Goal: Navigation & Orientation: Find specific page/section

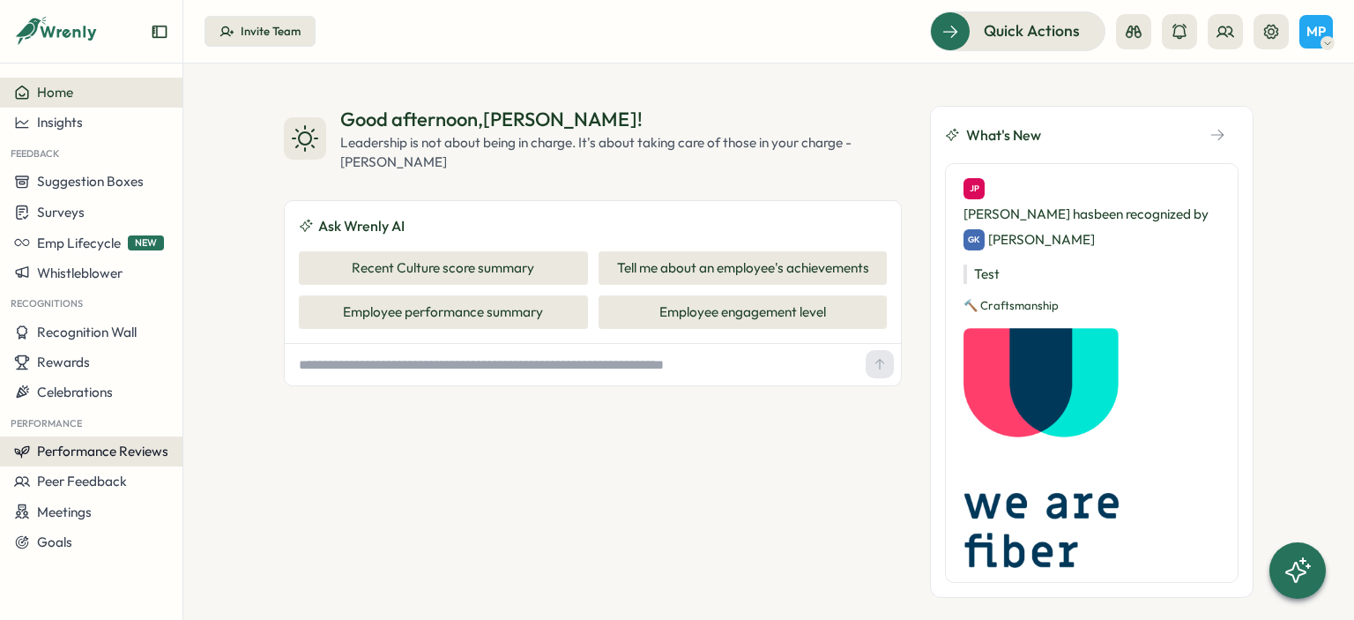
click at [86, 447] on span "Performance Reviews" at bounding box center [102, 451] width 131 height 17
click at [85, 477] on span "Peer Feedback" at bounding box center [82, 481] width 90 height 17
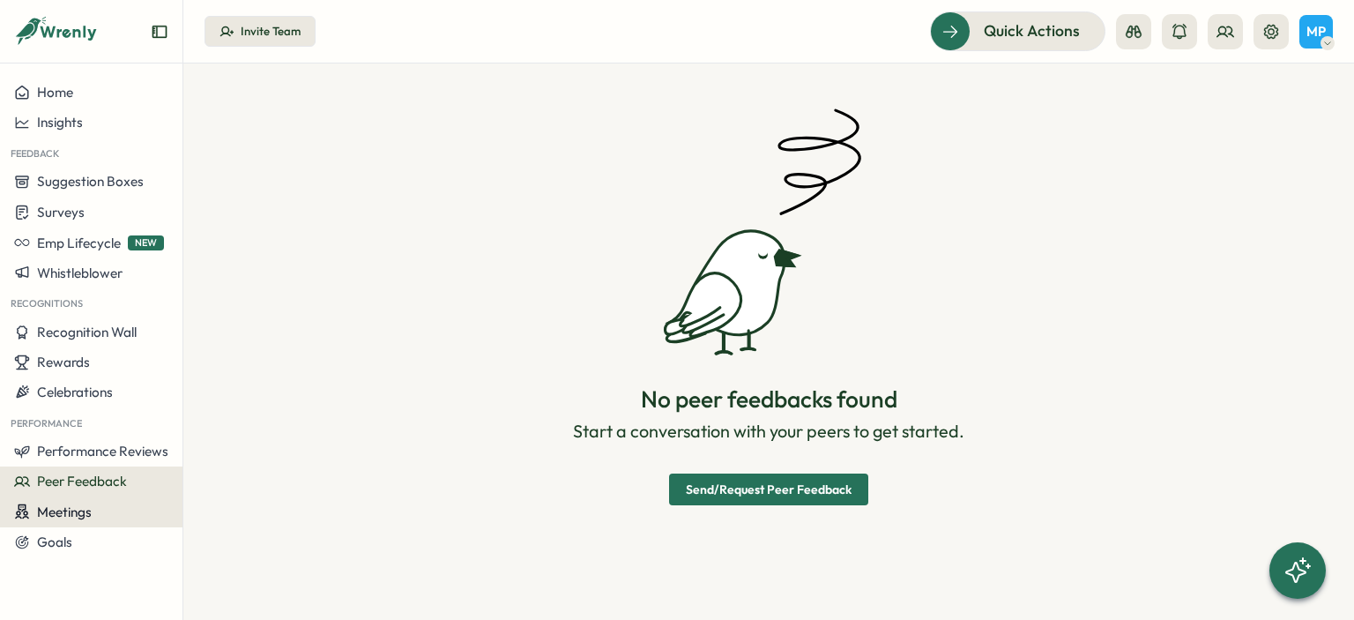
click at [67, 519] on span "Meetings" at bounding box center [64, 511] width 55 height 17
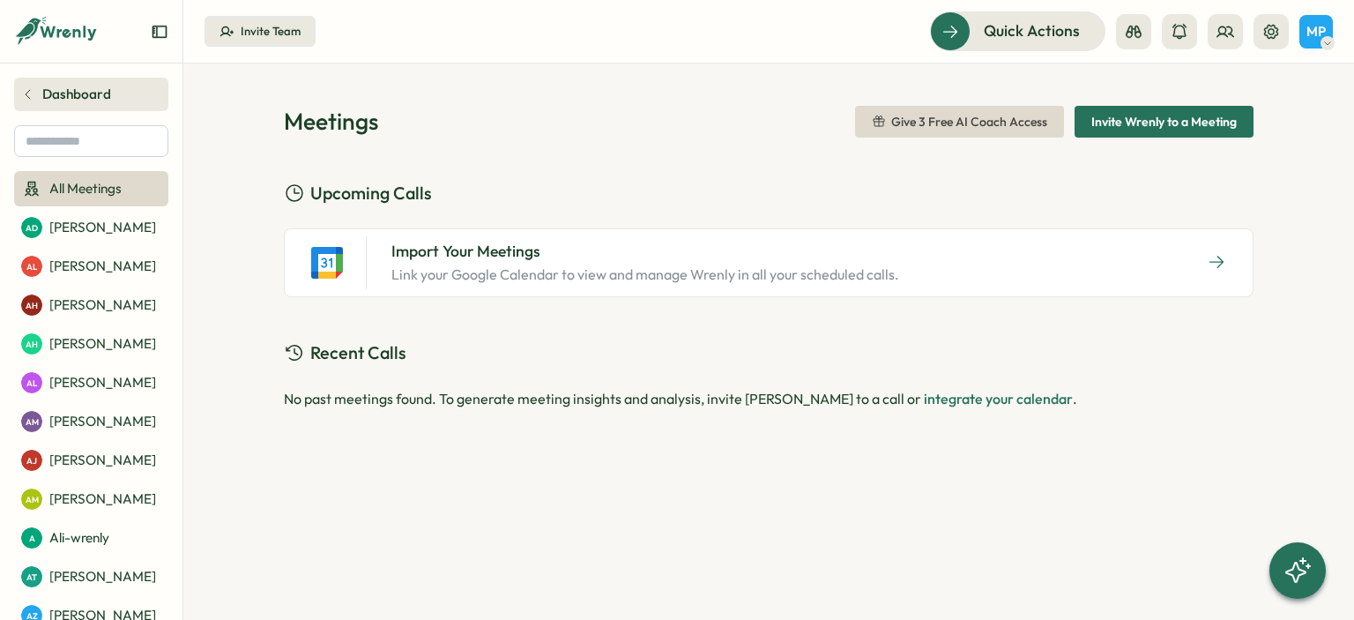
click at [27, 86] on link "Dashboard" at bounding box center [91, 95] width 154 height 34
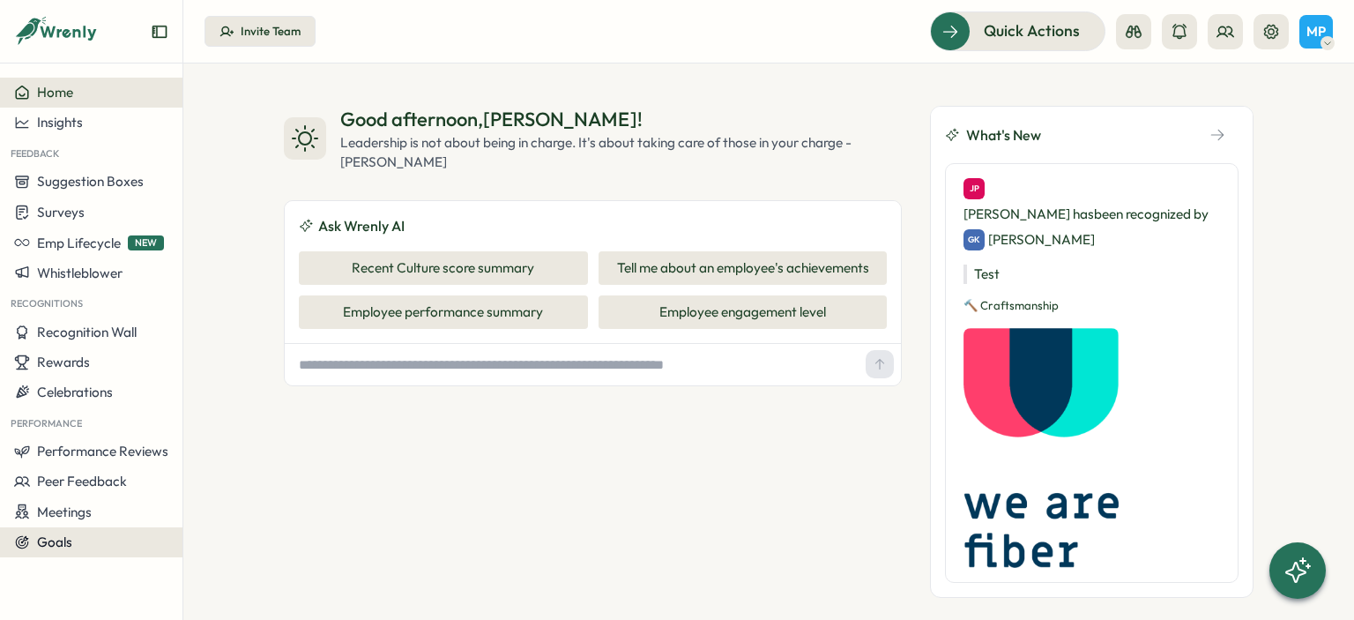
click at [67, 543] on span "Goals" at bounding box center [54, 541] width 35 height 17
